Goal: Task Accomplishment & Management: Manage account settings

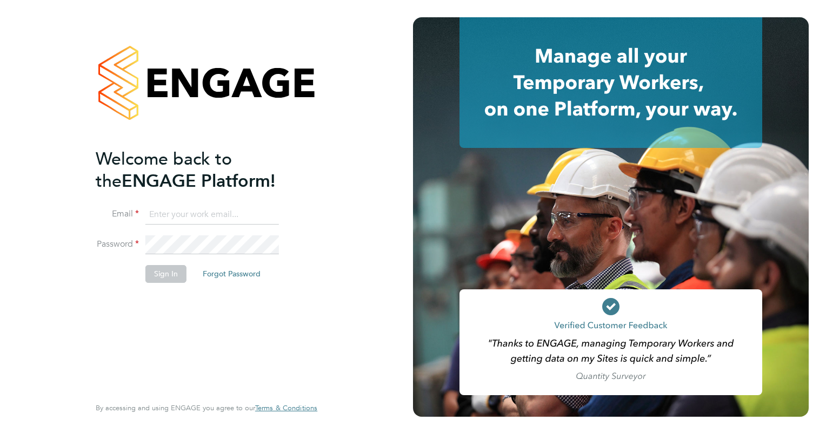
type input "elvis.arinze@vistry.co.uk"
click at [380, 178] on div "Welcome back to the ENGAGE Platform! Email elvis.arinze@vistry.co.uk Password S…" at bounding box center [206, 217] width 413 height 434
click at [158, 274] on button "Sign In" at bounding box center [165, 273] width 41 height 17
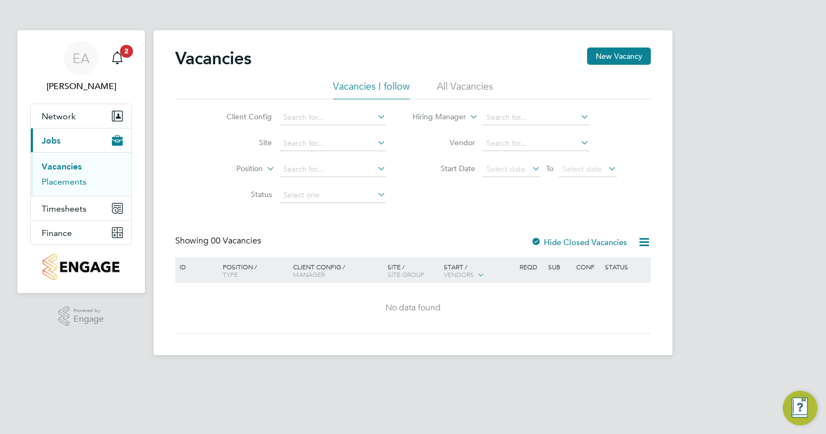
click at [65, 184] on link "Placements" at bounding box center [64, 182] width 45 height 10
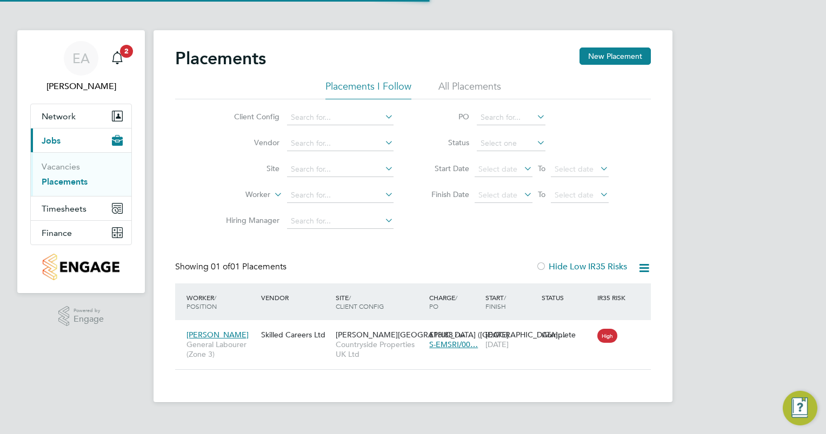
scroll to position [10, 51]
click at [324, 167] on input at bounding box center [340, 169] width 106 height 15
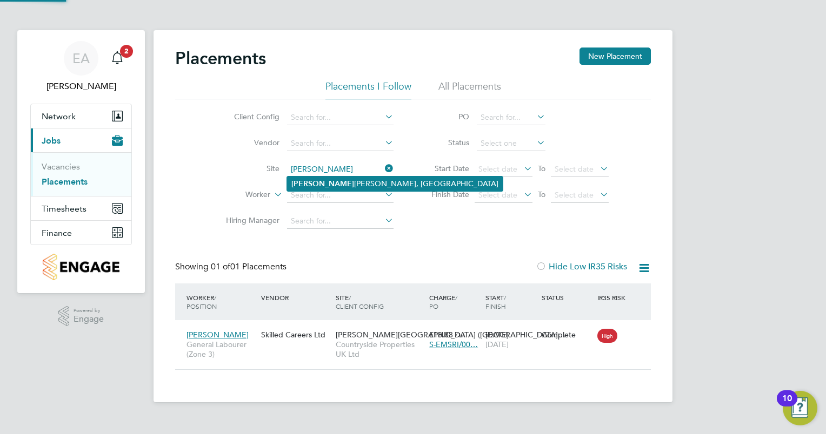
click at [333, 182] on li "[PERSON_NAME], [PERSON_NAME]" at bounding box center [395, 184] width 216 height 15
type input "[PERSON_NAME], [PERSON_NAME]"
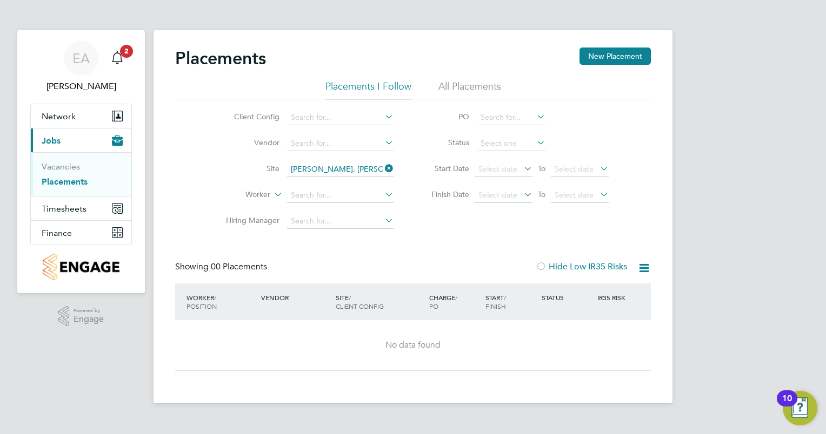
click at [452, 87] on li "All Placements" at bounding box center [469, 89] width 63 height 19
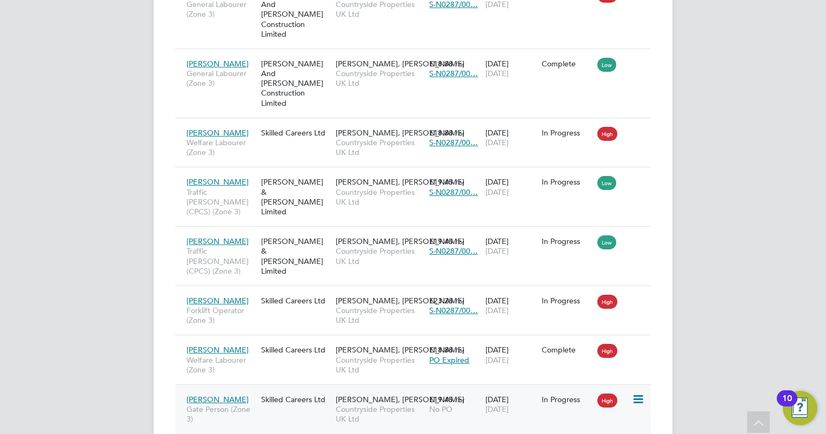
click at [207, 395] on span "[PERSON_NAME]" at bounding box center [217, 400] width 62 height 10
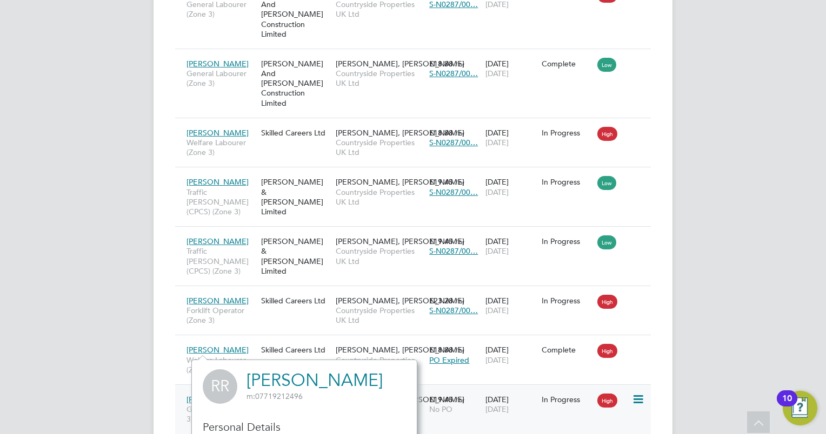
click at [451, 405] on span "No PO" at bounding box center [440, 410] width 23 height 10
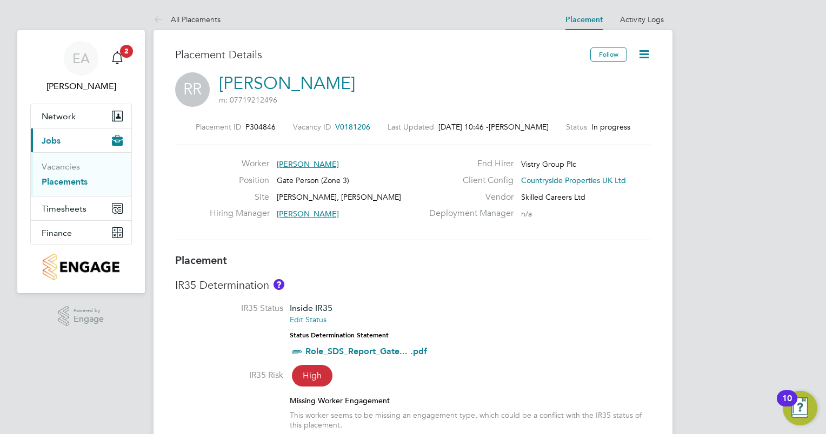
click at [642, 50] on icon at bounding box center [644, 55] width 14 height 14
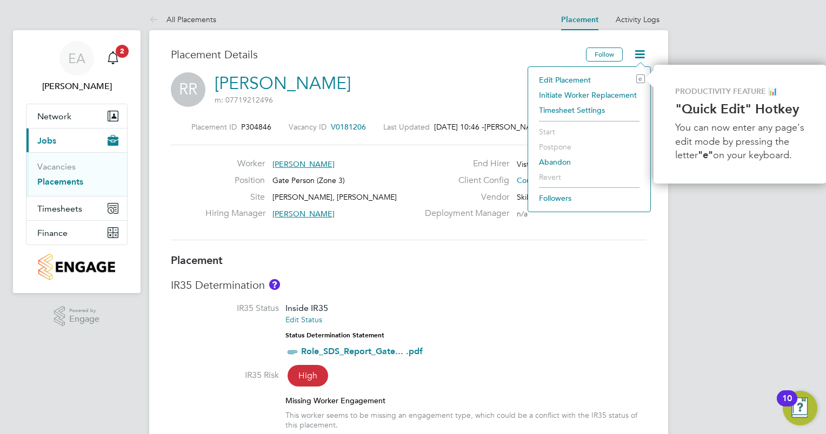
click at [581, 81] on li "Edit Placement e" at bounding box center [588, 79] width 111 height 15
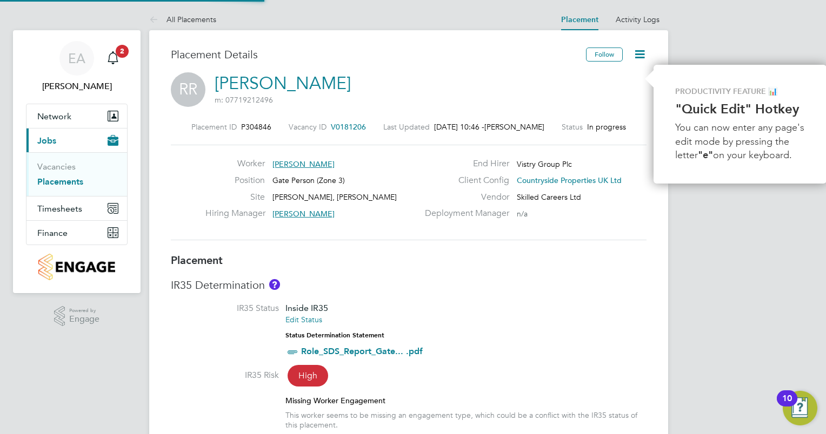
type input "Connor Pattenden"
type input "[DATE]"
type input "07:30"
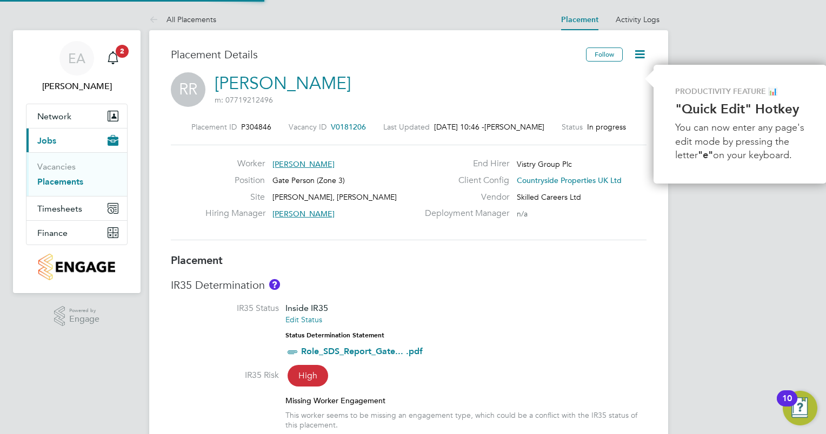
type input "16:30"
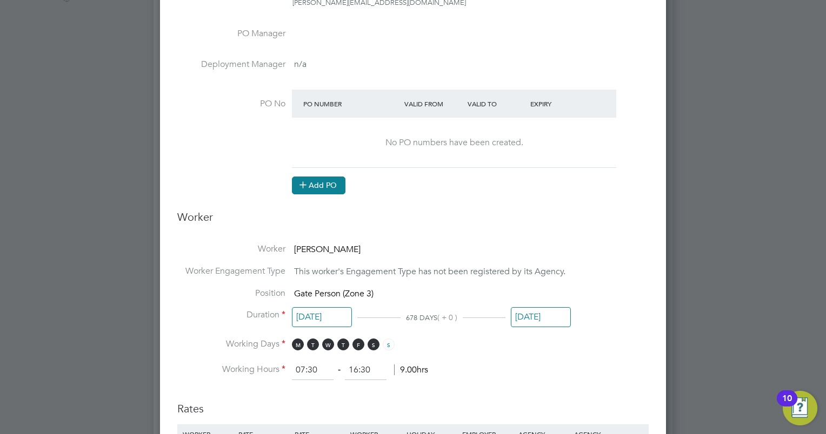
click at [321, 184] on button "Add PO" at bounding box center [318, 185] width 53 height 17
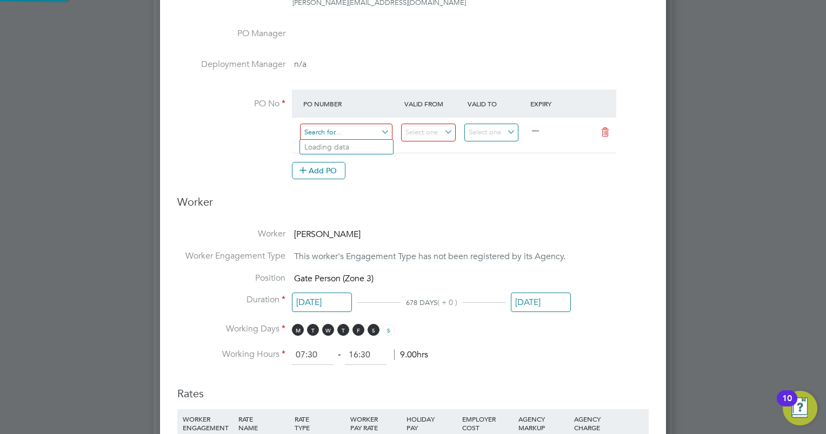
click at [345, 135] on input at bounding box center [346, 133] width 92 height 18
paste input "S-N0287/00052"
type input "S-N0287/00052"
click at [430, 130] on input at bounding box center [428, 133] width 55 height 18
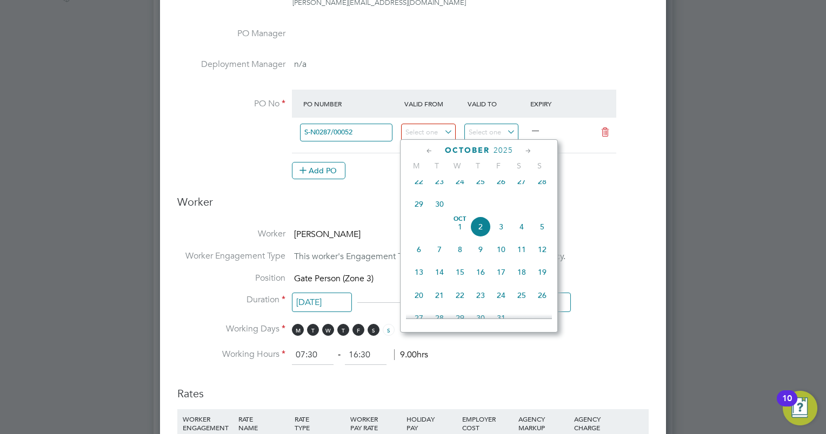
click at [421, 189] on span "22" at bounding box center [418, 181] width 21 height 21
type input "[DATE]"
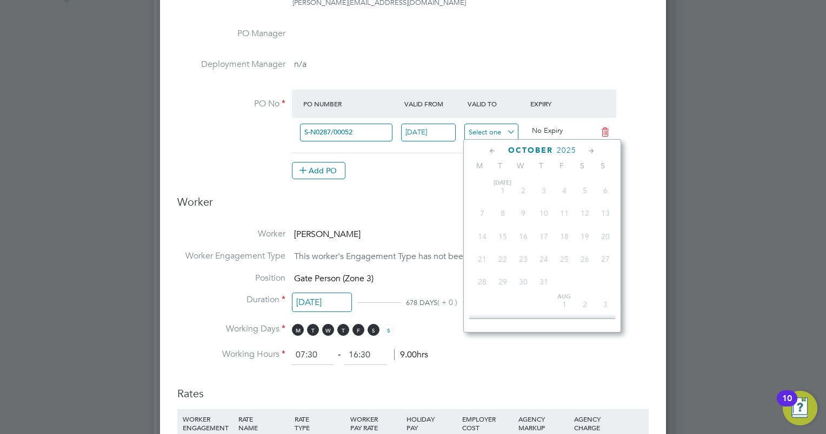
click at [486, 134] on input at bounding box center [491, 133] width 55 height 18
click at [584, 233] on span "31" at bounding box center [584, 222] width 21 height 21
type input "[DATE]"
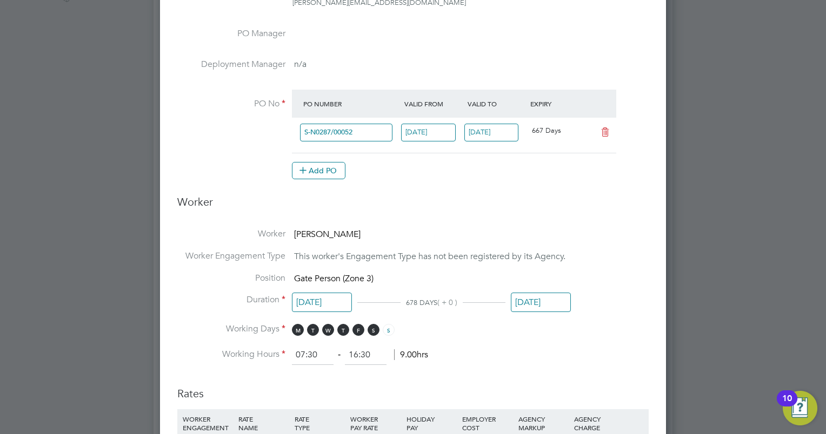
click at [445, 203] on h3 "Worker" at bounding box center [412, 206] width 471 height 23
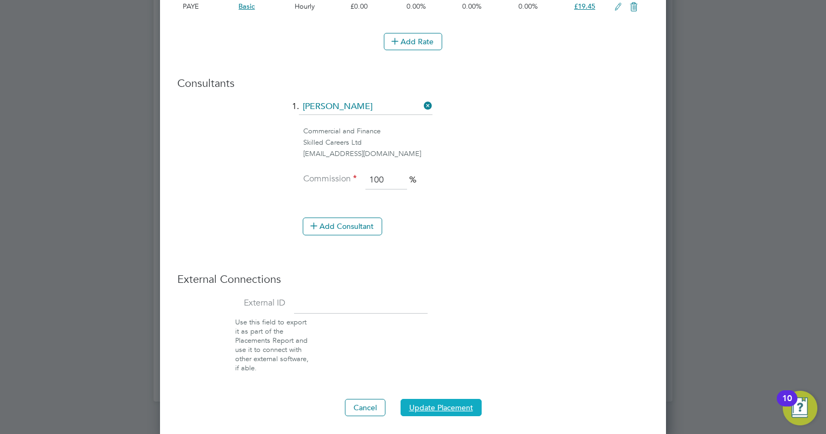
click at [439, 404] on button "Update Placement" at bounding box center [440, 407] width 81 height 17
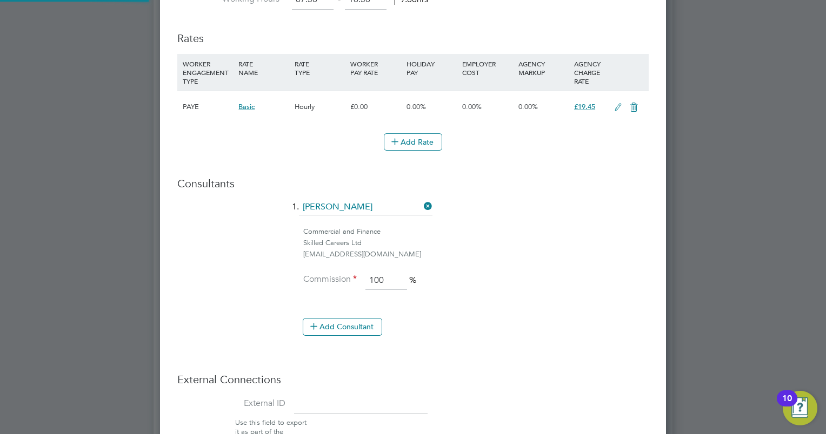
type input "01 Jul 2025"
type input "29 Jul 2027"
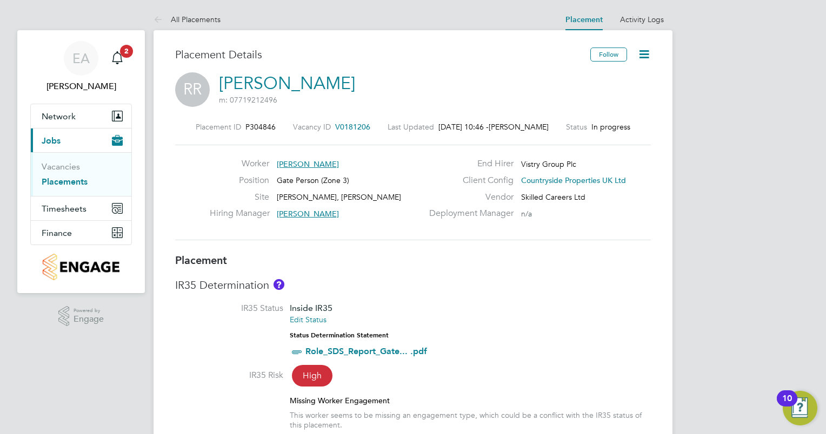
click at [430, 72] on div "Placement Details" at bounding box center [378, 60] width 407 height 25
